Goal: Task Accomplishment & Management: Use online tool/utility

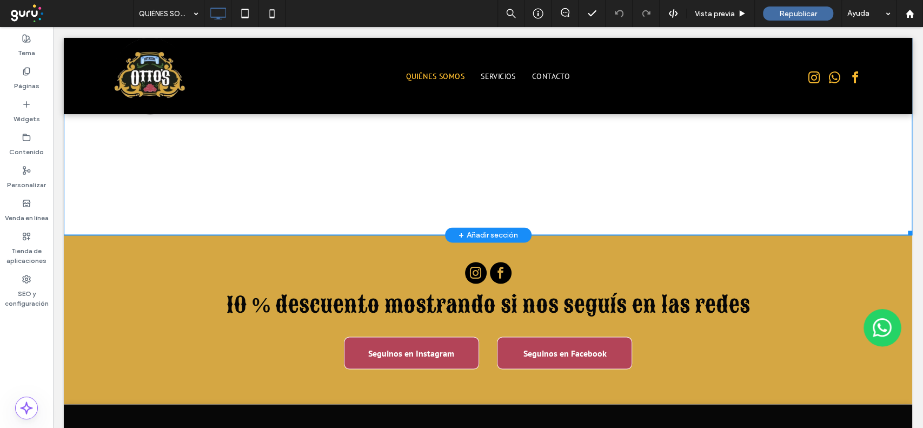
scroll to position [1225, 0]
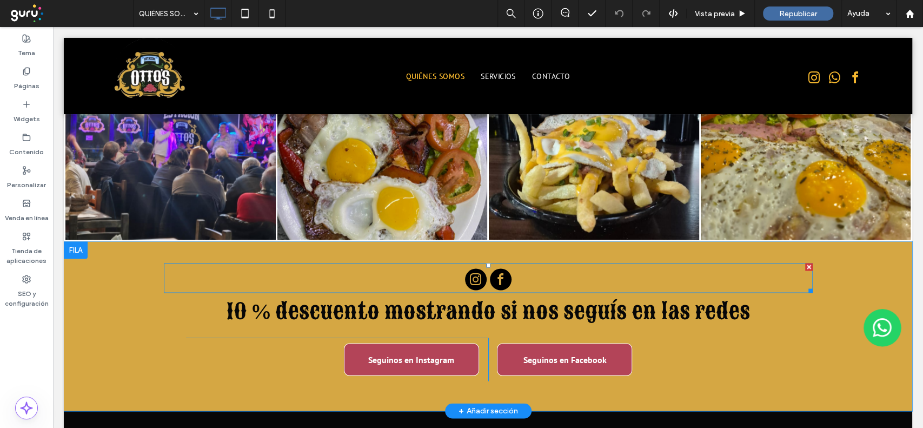
click at [465, 268] on span "instagram" at bounding box center [476, 279] width 22 height 22
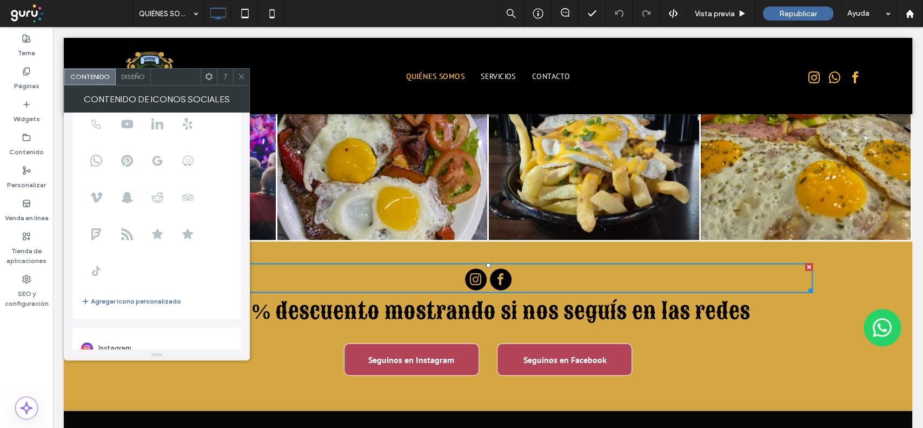
scroll to position [0, 0]
click at [239, 76] on icon at bounding box center [241, 76] width 8 height 8
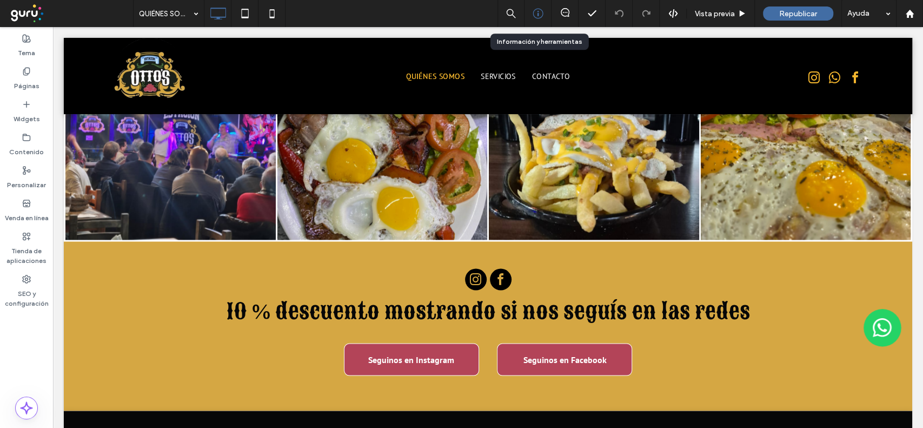
click at [539, 17] on icon at bounding box center [538, 13] width 11 height 11
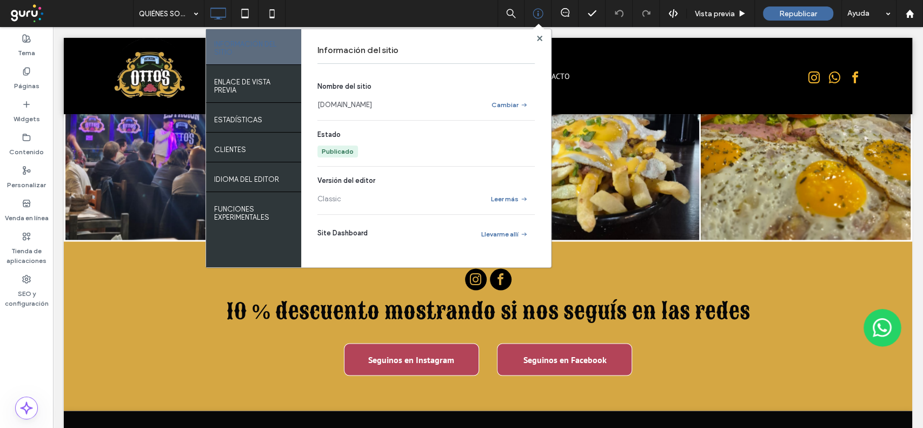
click at [539, 32] on span at bounding box center [538, 29] width 11 height 10
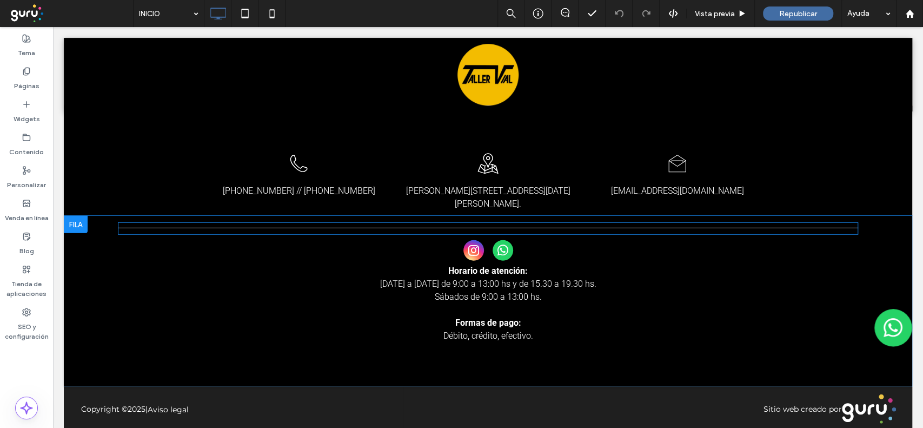
scroll to position [1812, 0]
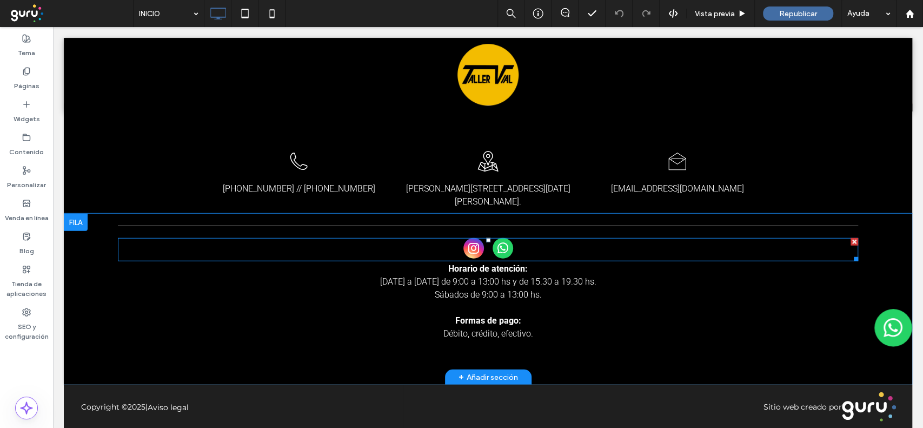
click at [567, 238] on div at bounding box center [488, 249] width 740 height 23
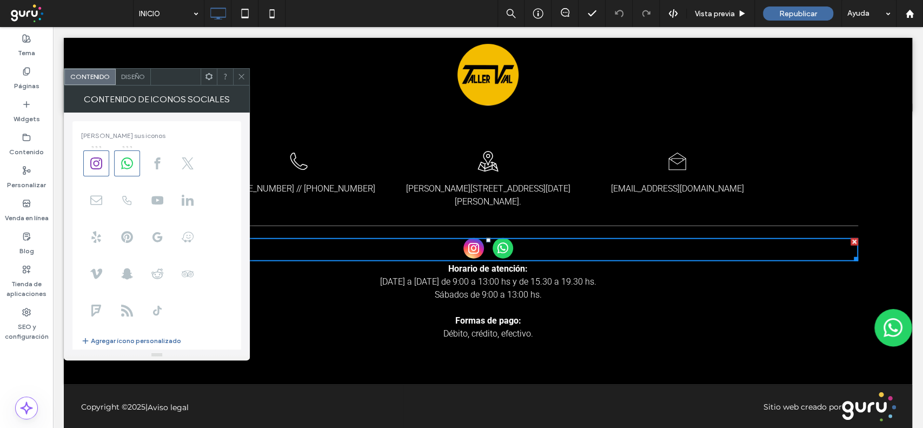
scroll to position [132, 0]
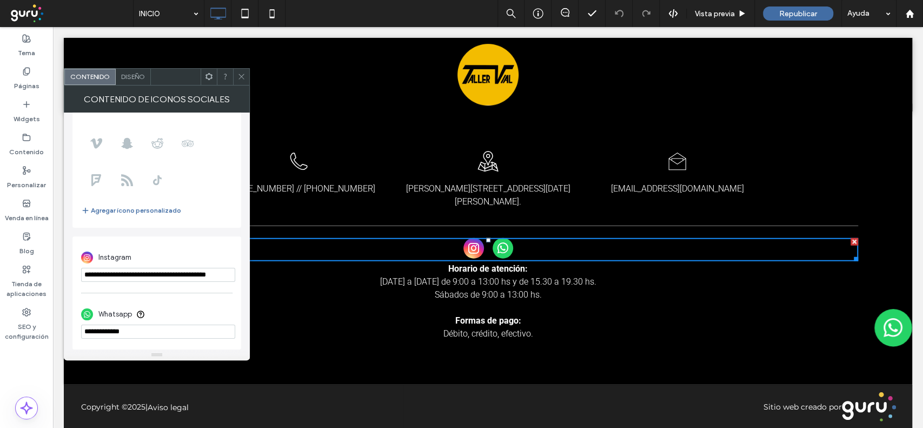
click at [242, 79] on icon at bounding box center [241, 76] width 8 height 8
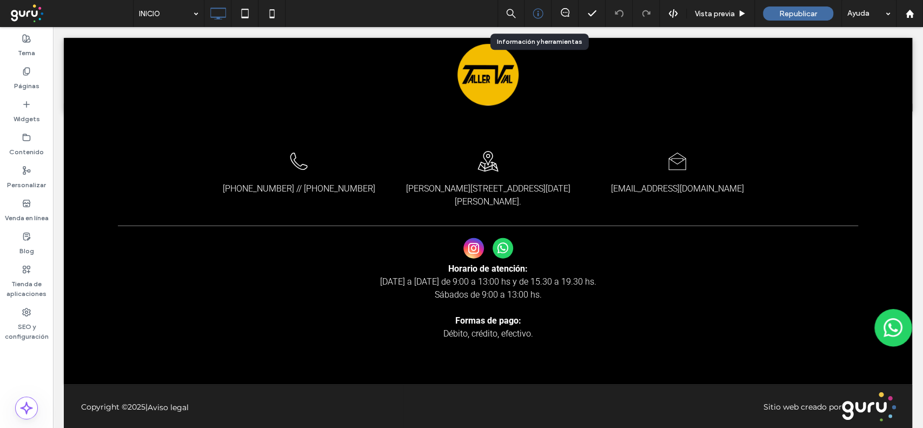
click at [533, 16] on icon at bounding box center [538, 13] width 11 height 11
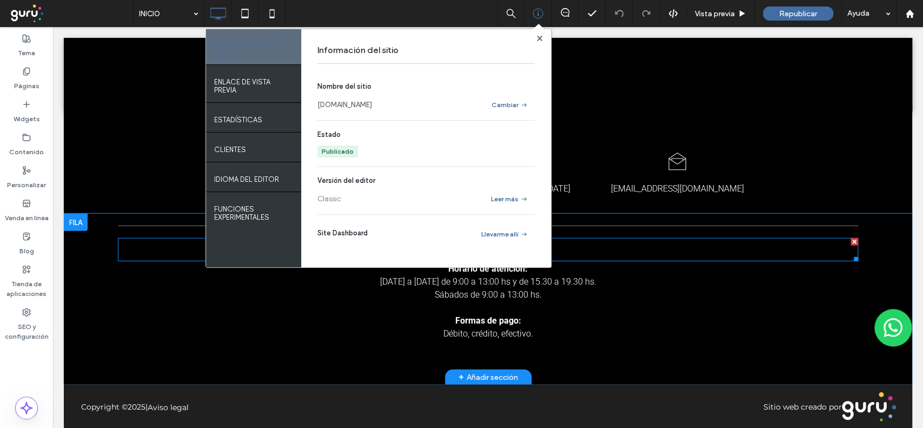
click at [606, 239] on div at bounding box center [488, 249] width 740 height 23
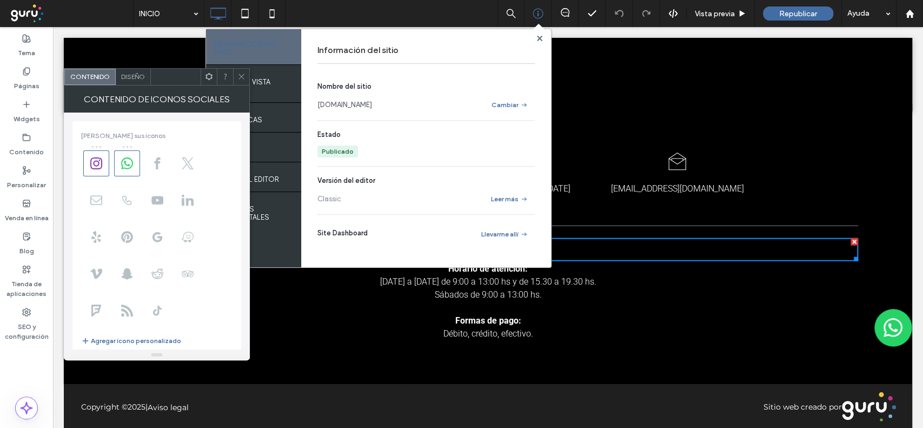
drag, startPoint x: 853, startPoint y: 115, endPoint x: 839, endPoint y: 36, distance: 79.6
click at [853, 115] on div "Esquema de un auricular telefónico. [PHONE_NUMBER] // [PHONE_NUMBER] Click To P…" at bounding box center [488, 159] width 849 height 110
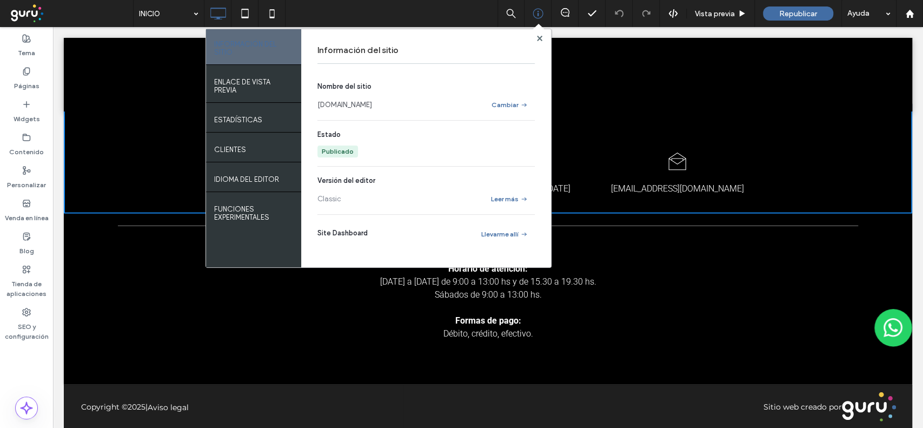
click at [645, 110] on div at bounding box center [488, 75] width 849 height 74
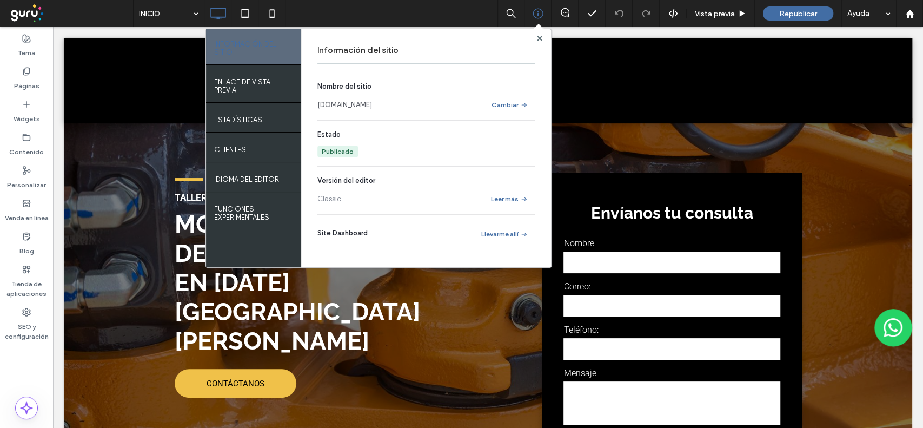
scroll to position [0, 0]
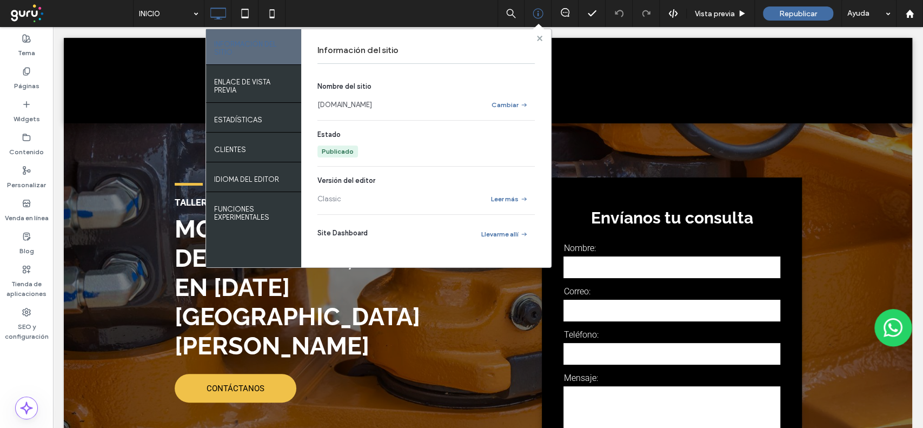
click at [536, 38] on div "INFORMACIÓN DEL SITIO ENLACE DE VISTA PREVIA ESTADÍSTICAS Clientes IDIOMA DEL E…" at bounding box center [379, 148] width 346 height 239
drag, startPoint x: 539, startPoint y: 37, endPoint x: 483, endPoint y: 19, distance: 58.1
click at [539, 37] on use at bounding box center [538, 37] width 5 height 5
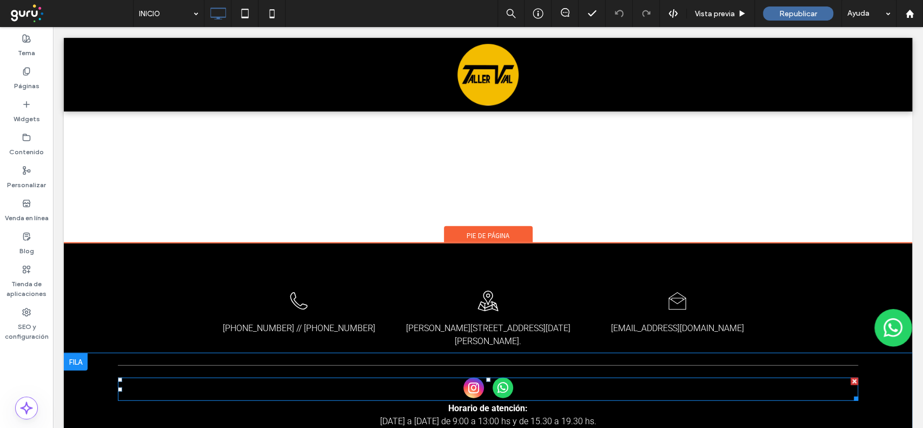
scroll to position [1731, 0]
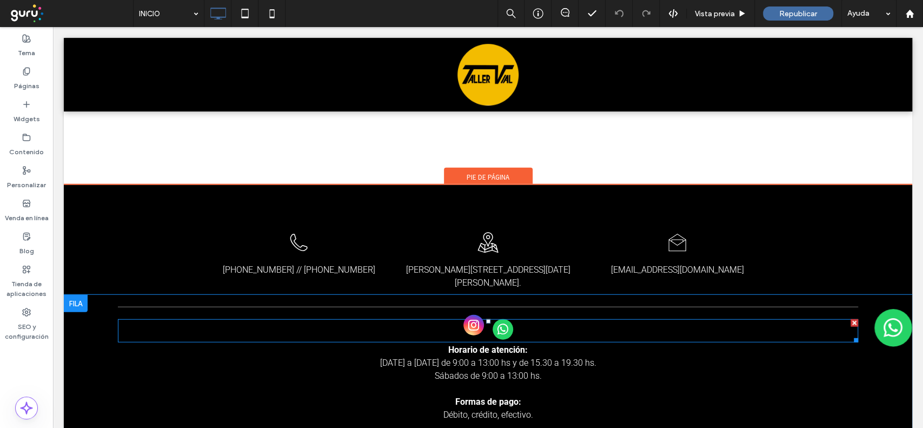
click at [468, 317] on span "instagram" at bounding box center [473, 325] width 21 height 21
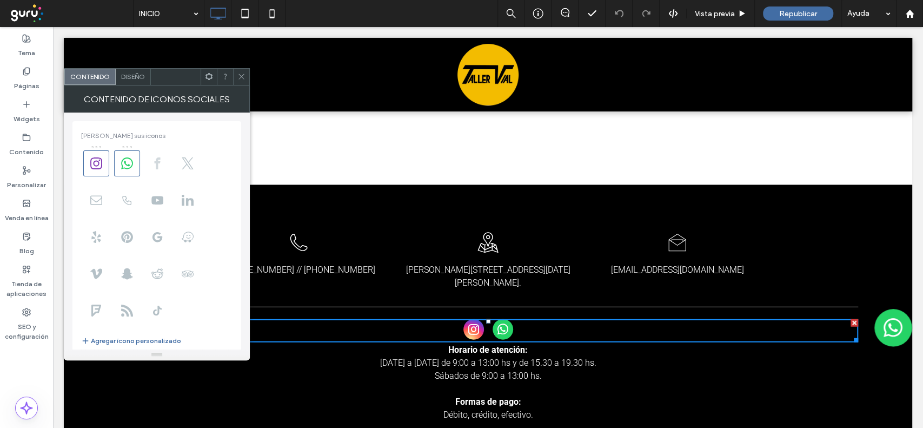
click at [153, 162] on icon at bounding box center [157, 163] width 12 height 12
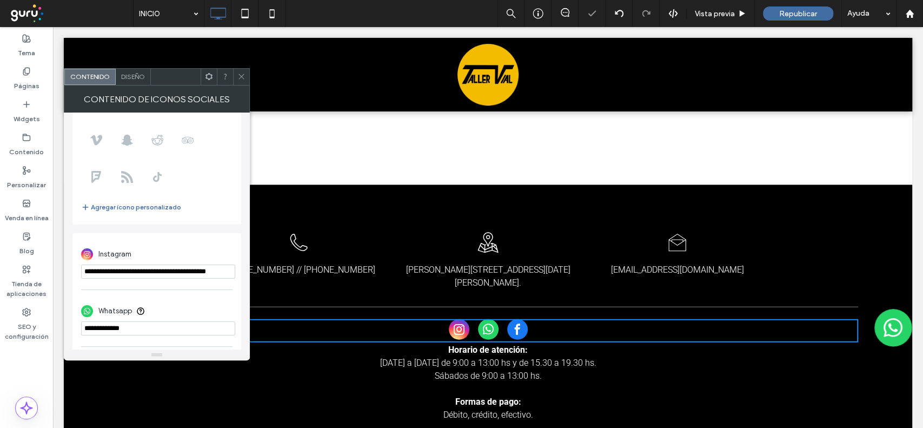
scroll to position [190, 0]
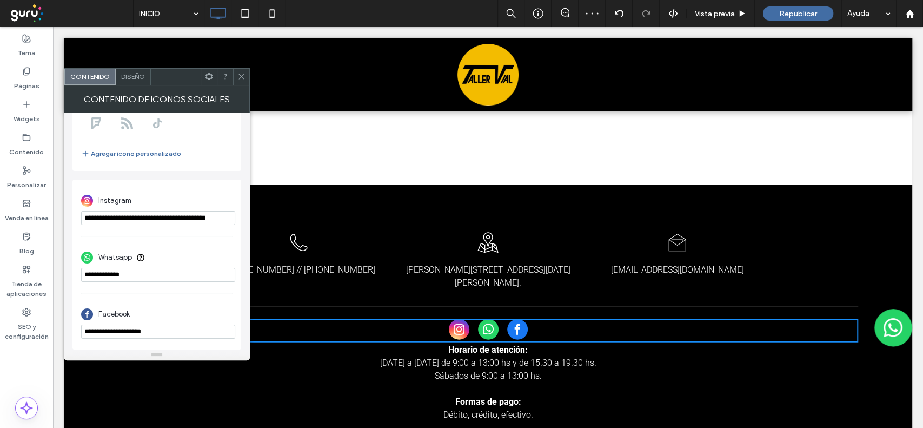
drag, startPoint x: 173, startPoint y: 327, endPoint x: 88, endPoint y: 334, distance: 85.2
click at [88, 334] on input "**********" at bounding box center [158, 331] width 154 height 14
type input "*"
paste input "**********"
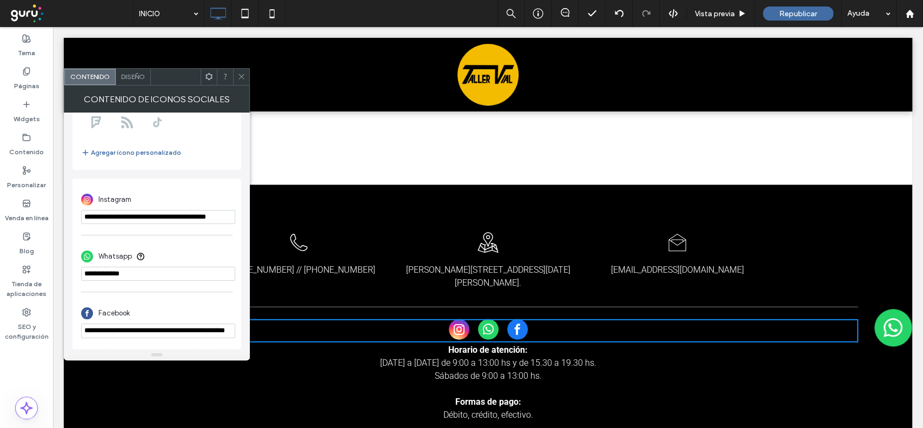
type input "**********"
click at [246, 78] on div at bounding box center [241, 77] width 16 height 16
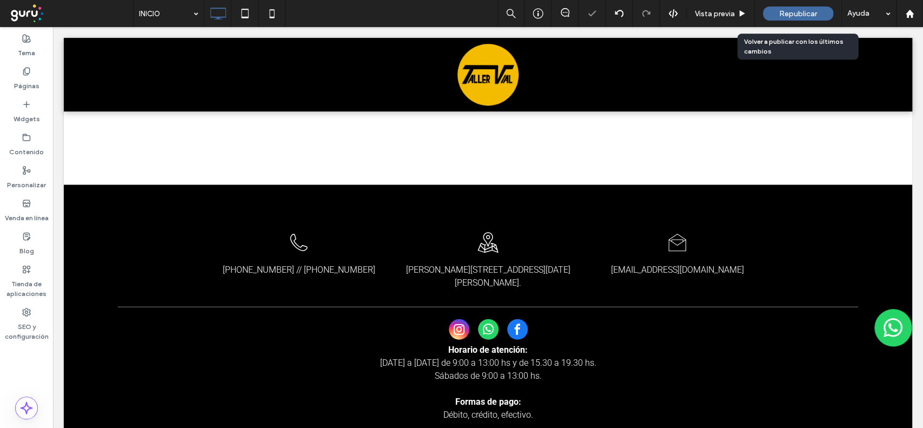
click at [796, 15] on span "Republicar" at bounding box center [798, 13] width 38 height 9
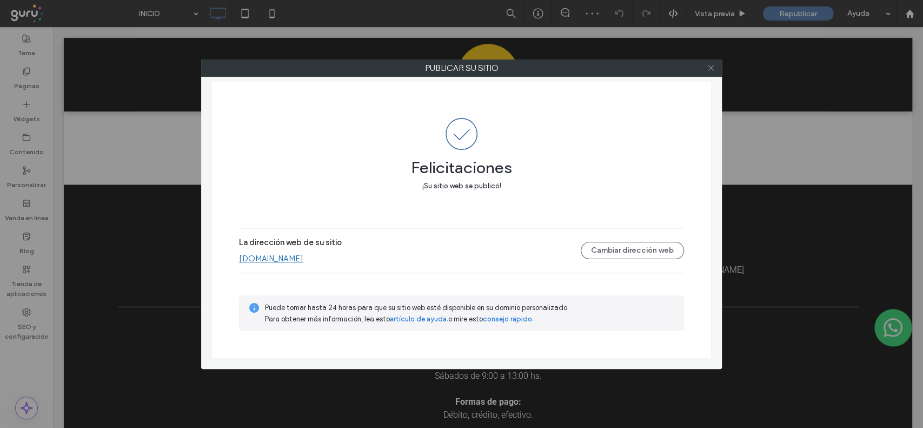
click at [710, 67] on icon at bounding box center [711, 68] width 8 height 8
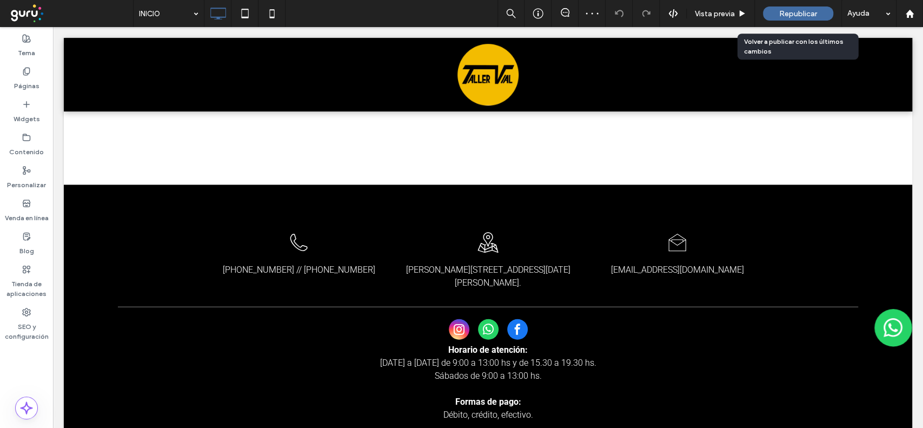
click at [790, 4] on div "Republicar" at bounding box center [798, 13] width 70 height 27
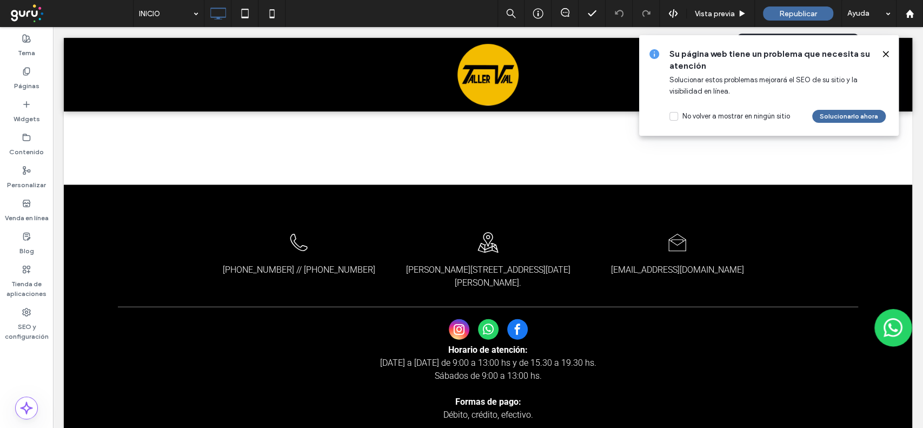
click at [792, 12] on span "Republicar" at bounding box center [798, 13] width 38 height 9
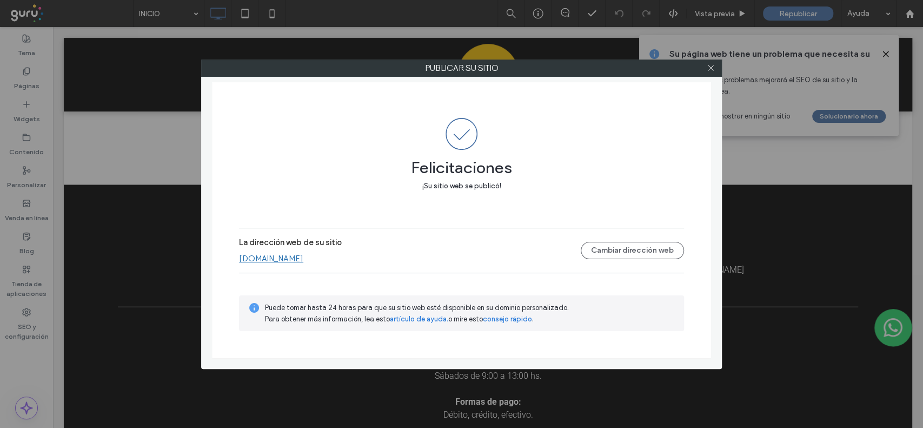
click at [105, 264] on div "Publicar su sitio Felicitaciones ¡Su sitio web se publicó! La dirección web de …" at bounding box center [461, 214] width 923 height 428
click at [708, 65] on icon at bounding box center [711, 68] width 8 height 8
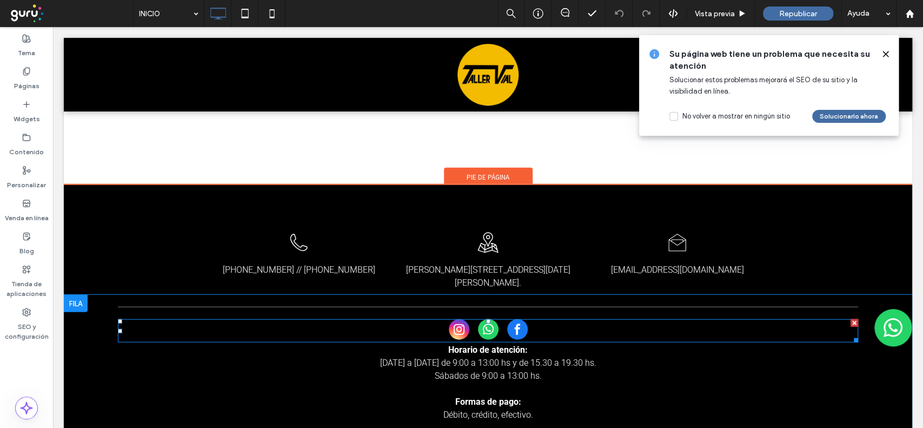
click at [523, 319] on div at bounding box center [488, 330] width 740 height 23
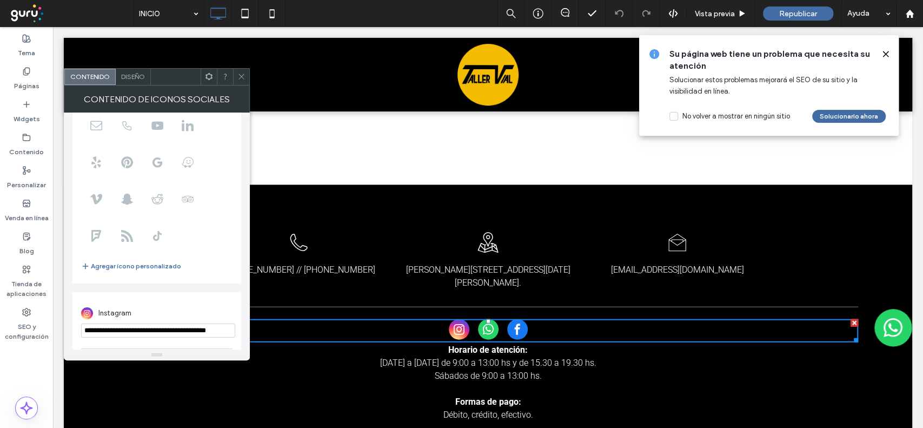
scroll to position [190, 0]
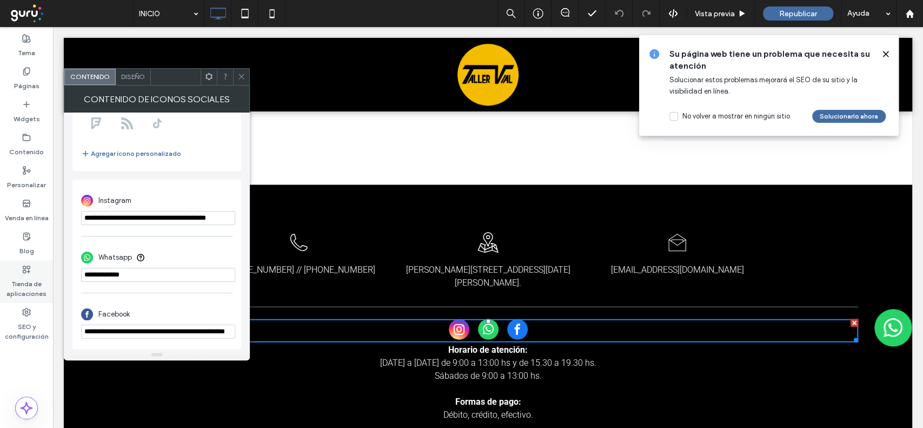
drag, startPoint x: 158, startPoint y: 275, endPoint x: 51, endPoint y: 277, distance: 107.1
click at [49, 277] on body ".wqwq-1{fill:#231f20;} .cls-1q, .cls-2q { fill-rule: evenodd; } .cls-2q { fill:…" at bounding box center [461, 214] width 923 height 428
click at [182, 213] on input "**********" at bounding box center [158, 218] width 154 height 14
drag, startPoint x: 135, startPoint y: 241, endPoint x: 308, endPoint y: 219, distance: 173.9
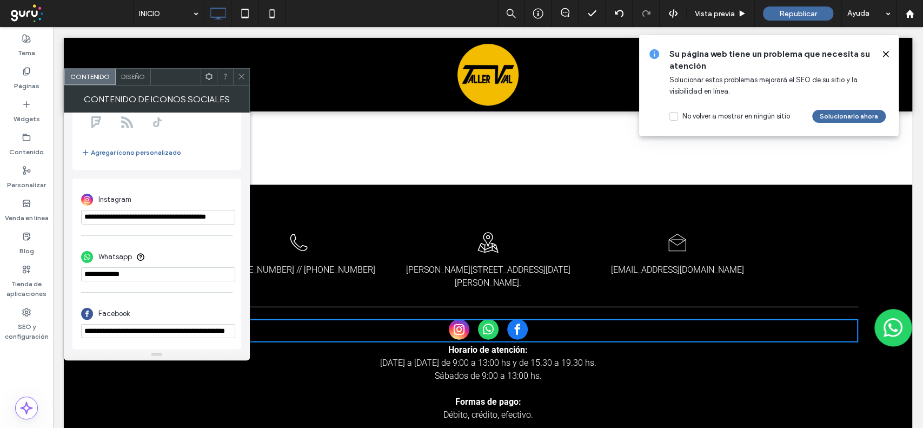
scroll to position [0, 0]
click at [244, 74] on icon at bounding box center [241, 76] width 8 height 8
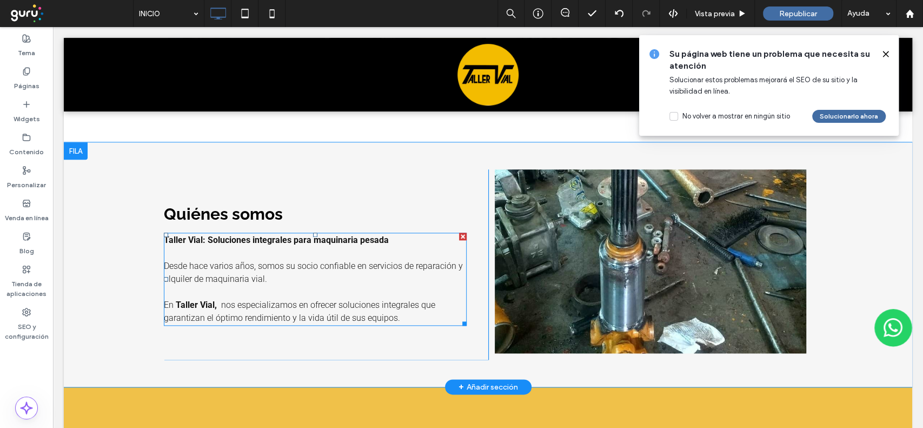
scroll to position [793, 0]
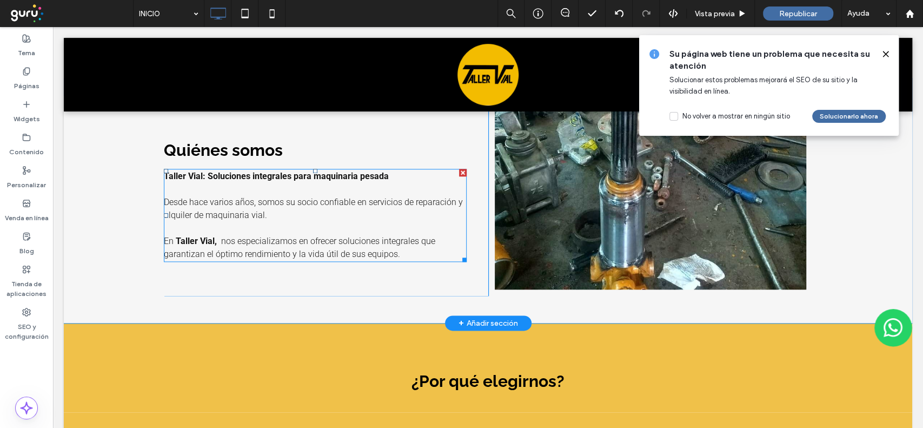
click at [412, 254] on p "En Taller Vial, nos especializamos en ofrecer soluciones integrales que garanti…" at bounding box center [315, 248] width 303 height 26
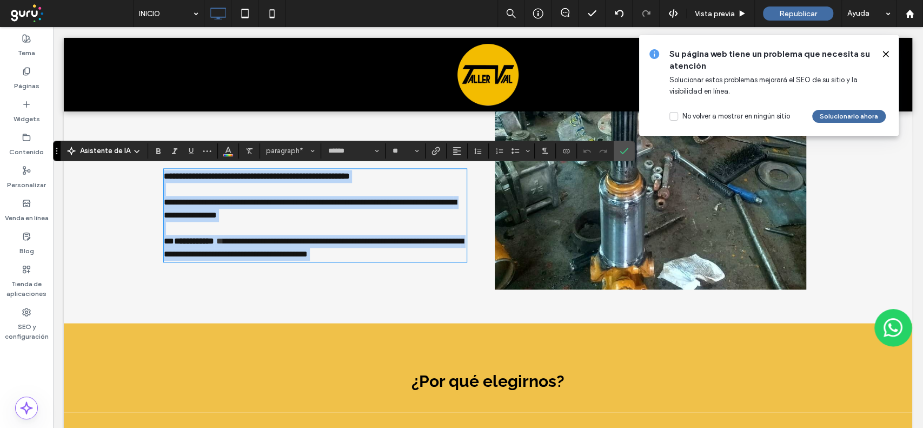
copy div "**********"
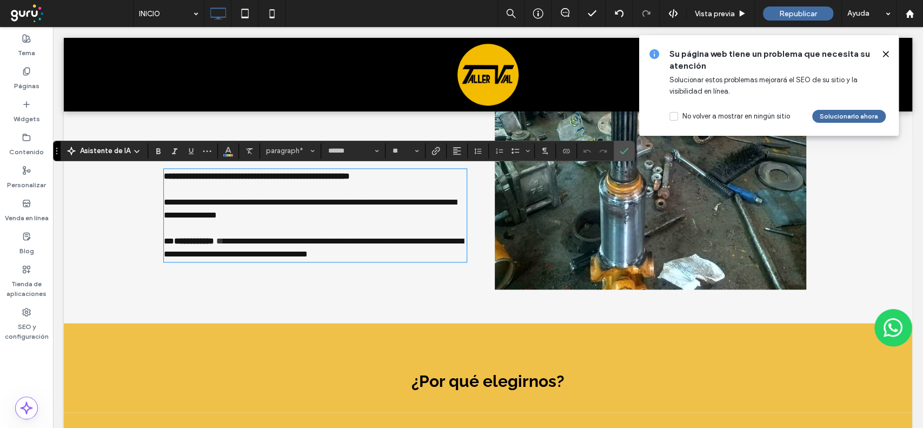
click at [106, 220] on div "**********" at bounding box center [488, 200] width 849 height 244
drag, startPoint x: 887, startPoint y: 54, endPoint x: 830, endPoint y: 37, distance: 59.6
click at [887, 54] on icon at bounding box center [885, 54] width 9 height 9
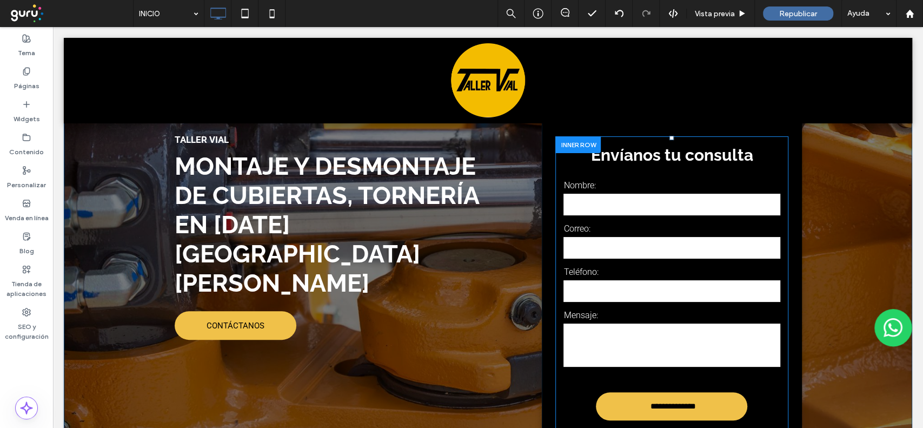
scroll to position [0, 0]
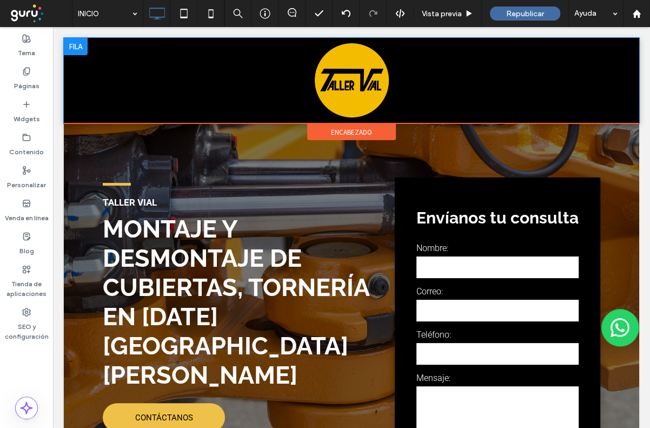
click at [426, 90] on div "Click To Paste" at bounding box center [351, 80] width 559 height 85
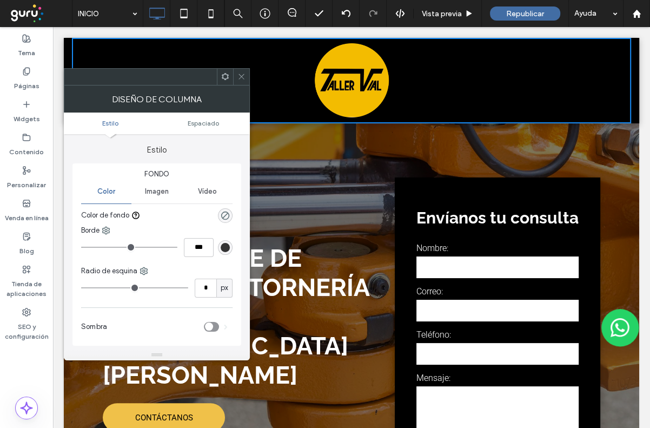
click at [242, 74] on icon at bounding box center [241, 76] width 8 height 8
